Goal: Task Accomplishment & Management: Manage account settings

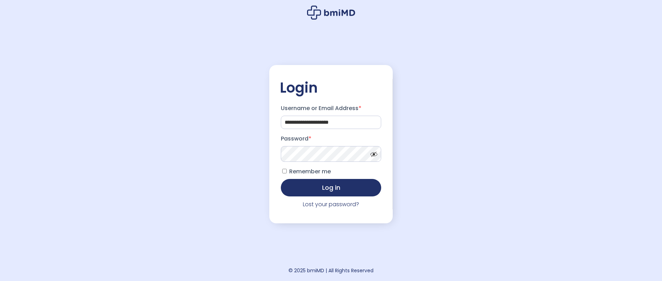
click at [323, 188] on button "Log in" at bounding box center [331, 187] width 101 height 17
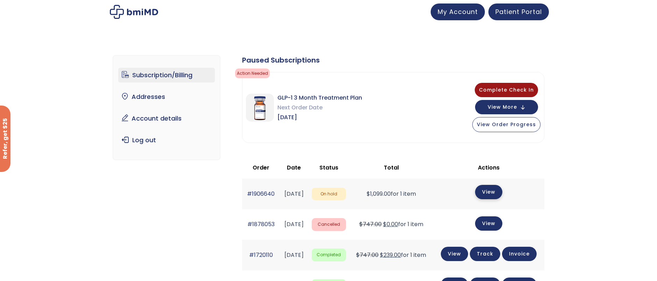
click at [499, 192] on link "View" at bounding box center [488, 192] width 27 height 14
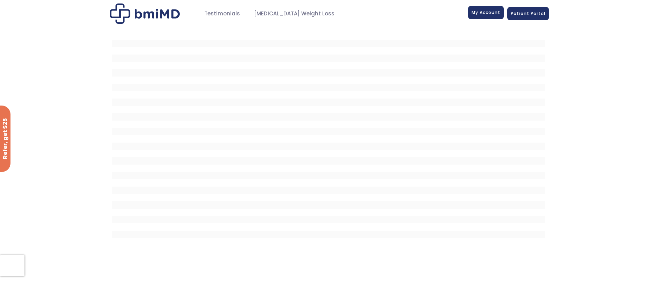
click at [484, 12] on span "My Account" at bounding box center [486, 12] width 29 height 6
